Goal: Information Seeking & Learning: Understand process/instructions

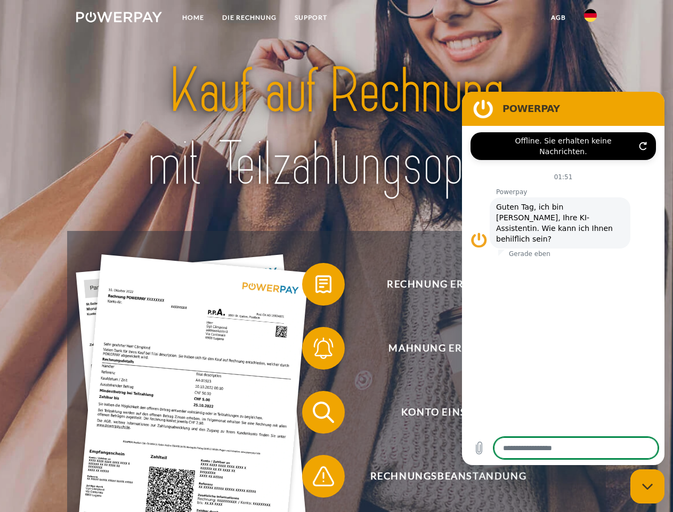
click at [119, 19] on img at bounding box center [119, 17] width 86 height 11
click at [591, 19] on img at bounding box center [590, 15] width 13 height 13
click at [558, 18] on link "agb" at bounding box center [558, 17] width 33 height 19
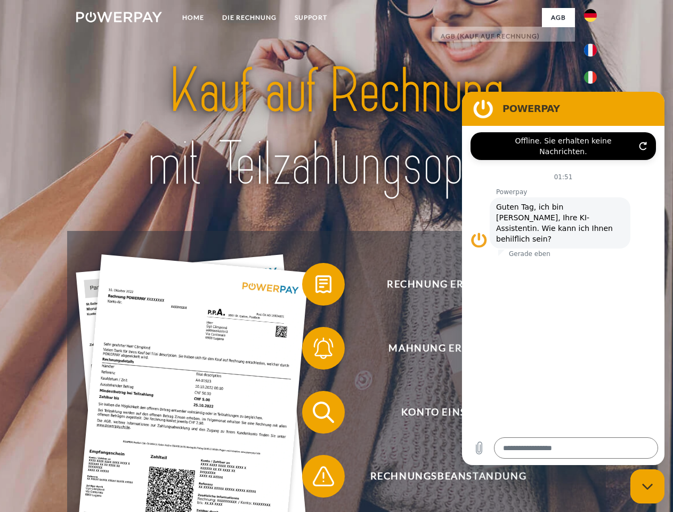
click at [316, 286] on span at bounding box center [307, 283] width 53 height 53
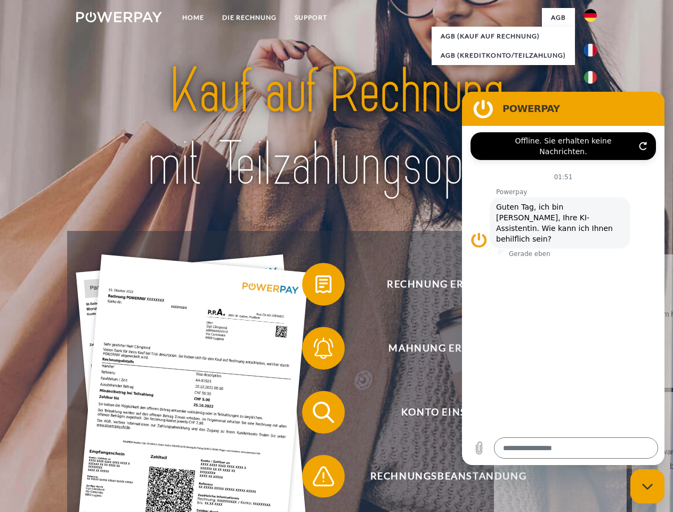
click at [316, 350] on div "Rechnung erhalten? Mahnung erhalten? Konto einsehen" at bounding box center [336, 444] width 538 height 426
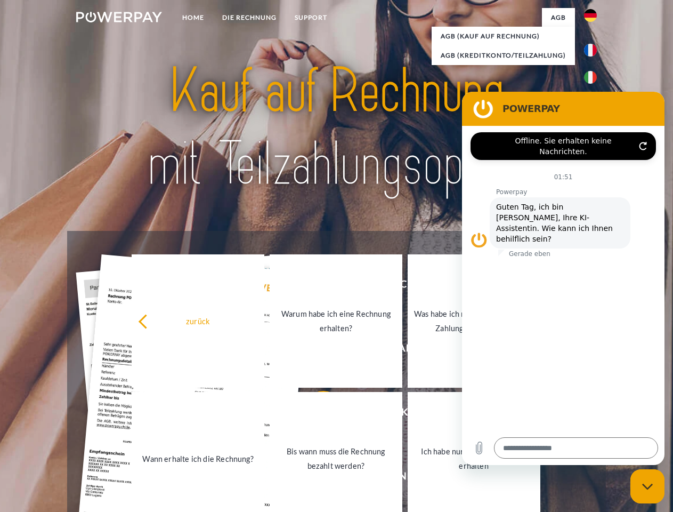
click at [316, 414] on link "Bis wann muss die Rechnung bezahlt werden?" at bounding box center [336, 458] width 133 height 133
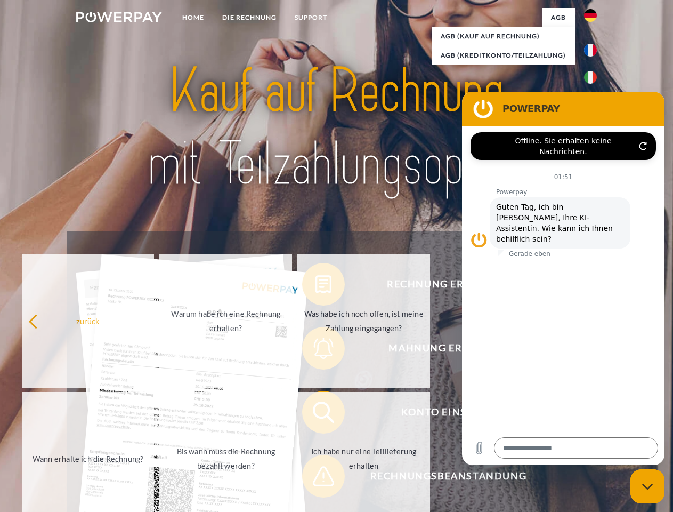
click at [316, 478] on span at bounding box center [307, 475] width 53 height 53
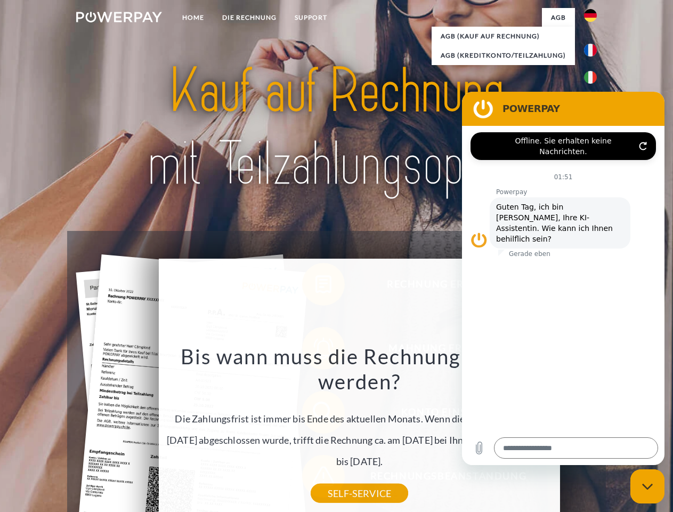
click at [648, 486] on icon "Messaging-Fenster schließen" at bounding box center [647, 486] width 11 height 7
type textarea "*"
